Goal: Browse casually

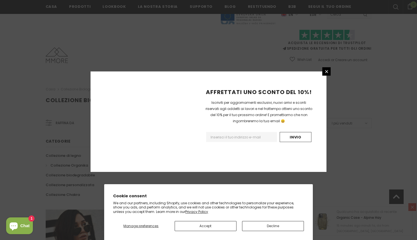
scroll to position [332, 0]
